Goal: Information Seeking & Learning: Find specific fact

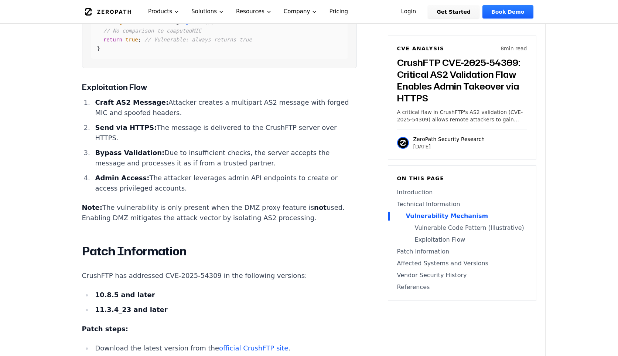
scroll to position [1160, 0]
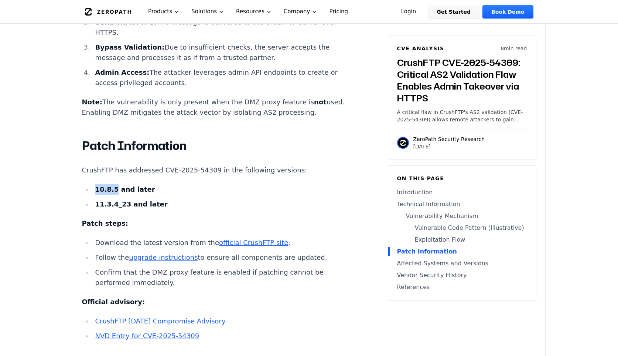
drag, startPoint x: 95, startPoint y: 135, endPoint x: 114, endPoint y: 137, distance: 18.6
click at [114, 185] on strong "10.8.5 and later" at bounding box center [125, 189] width 60 height 8
copy strong "10.8.5"
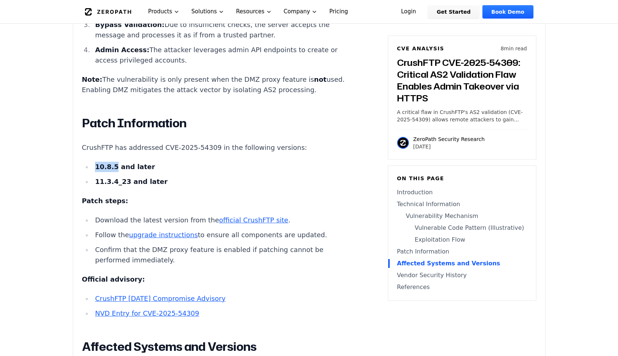
scroll to position [1181, 0]
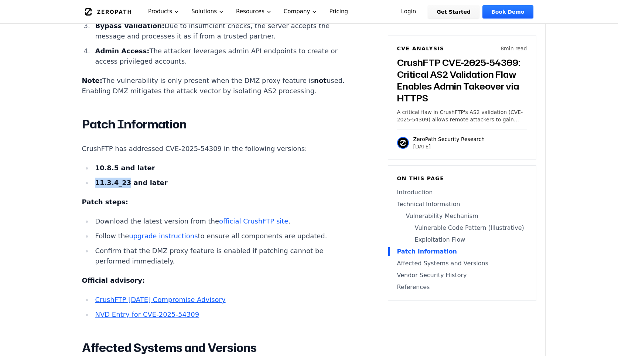
drag, startPoint x: 95, startPoint y: 128, endPoint x: 122, endPoint y: 128, distance: 27.3
click at [123, 178] on strong "11.3.4_23 and later" at bounding box center [131, 182] width 72 height 8
click at [124, 178] on strong "11.3.4_23 and later" at bounding box center [131, 182] width 72 height 8
drag, startPoint x: 124, startPoint y: 130, endPoint x: 97, endPoint y: 132, distance: 27.0
click at [97, 178] on strong "11.3.4_23 and later" at bounding box center [131, 182] width 72 height 8
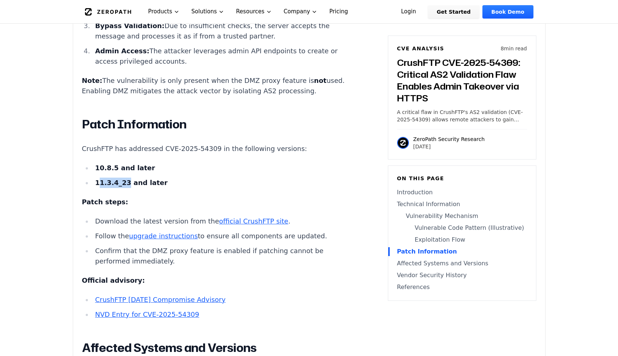
click at [97, 178] on strong "11.3.4_23 and later" at bounding box center [131, 182] width 72 height 8
drag, startPoint x: 95, startPoint y: 126, endPoint x: 124, endPoint y: 127, distance: 28.9
click at [124, 178] on strong "11.3.4_23 and later" at bounding box center [131, 182] width 72 height 8
copy strong "11.3.4_23"
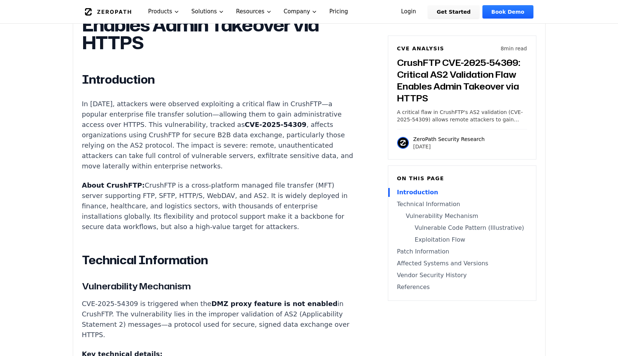
scroll to position [541, 0]
